Goal: Information Seeking & Learning: Learn about a topic

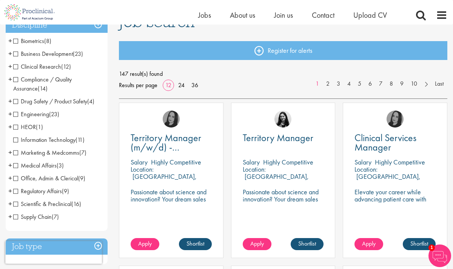
scroll to position [67, 0]
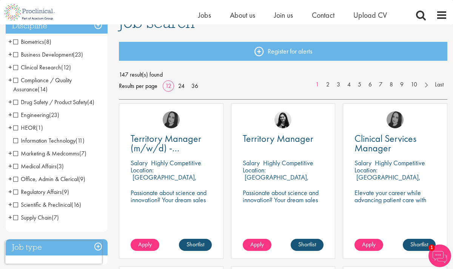
click at [17, 55] on span "Business Development" at bounding box center [43, 55] width 60 height 8
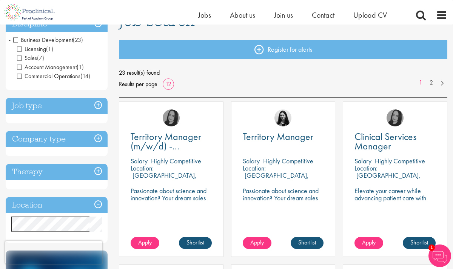
scroll to position [64, 0]
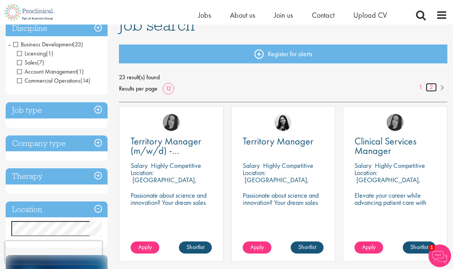
click at [432, 87] on link "2" at bounding box center [431, 87] width 11 height 9
